Goal: Information Seeking & Learning: Compare options

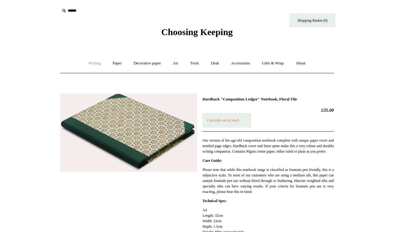
click at [94, 62] on link "Writing +" at bounding box center [94, 63] width 23 height 16
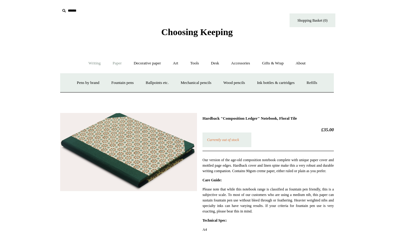
click at [113, 61] on link "Paper +" at bounding box center [117, 63] width 20 height 16
click at [110, 81] on link "Notebooks +" at bounding box center [112, 83] width 28 height 16
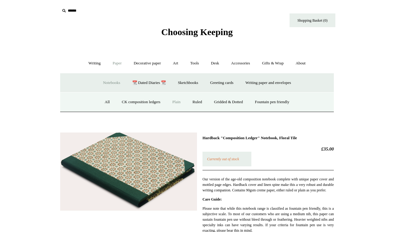
click at [110, 81] on link "Notebooks -" at bounding box center [112, 83] width 28 height 16
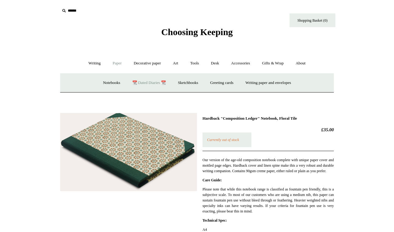
click at [143, 84] on link "📆 Dated Diaries 📆" at bounding box center [149, 83] width 45 height 16
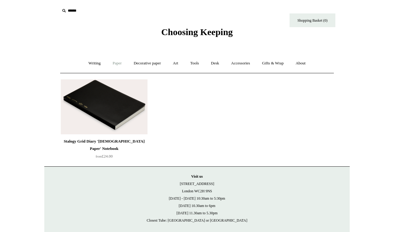
click at [111, 64] on link "Paper +" at bounding box center [117, 63] width 20 height 16
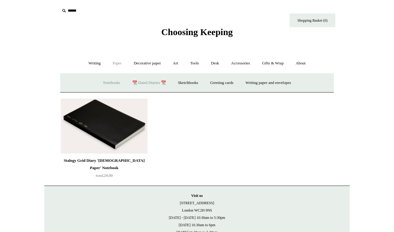
click at [101, 83] on link "Notebooks +" at bounding box center [112, 83] width 28 height 16
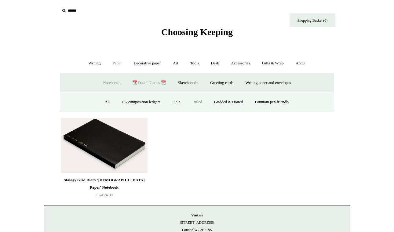
click at [197, 102] on link "Ruled" at bounding box center [197, 102] width 20 height 16
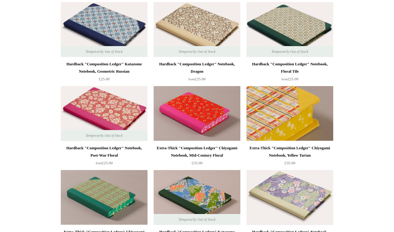
scroll to position [596, 0]
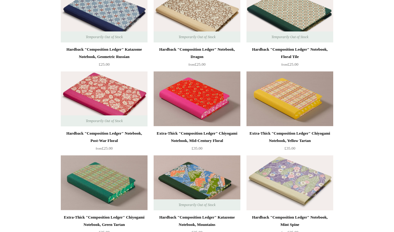
click at [101, 92] on img at bounding box center [104, 99] width 87 height 55
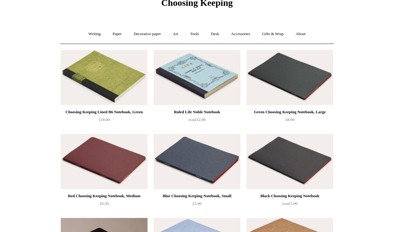
scroll to position [27, 0]
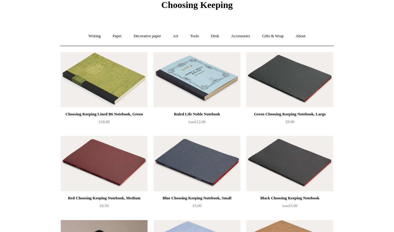
click at [137, 80] on img at bounding box center [104, 79] width 87 height 55
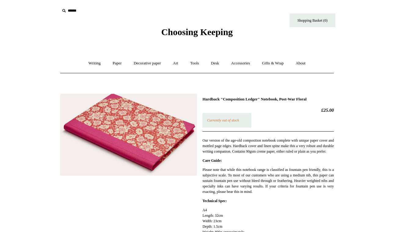
drag, startPoint x: 225, startPoint y: 98, endPoint x: 335, endPoint y: 98, distance: 110.0
copy h1 ""Composition Ledger" Notebook, Post-War Floral"
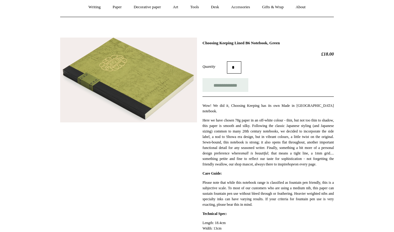
scroll to position [42, 0]
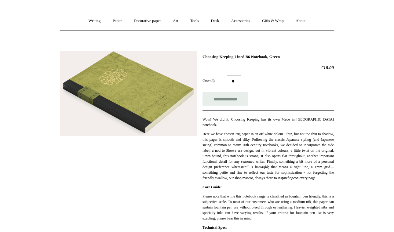
click at [154, 131] on img at bounding box center [128, 93] width 137 height 85
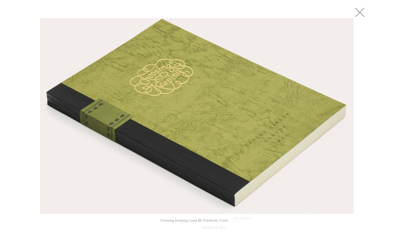
click at [359, 15] on link at bounding box center [360, 12] width 12 height 12
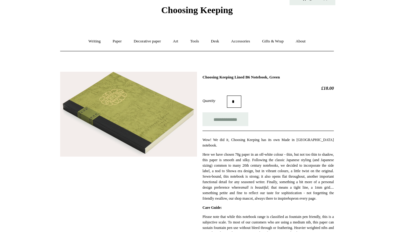
scroll to position [0, 0]
